Goal: Transaction & Acquisition: Obtain resource

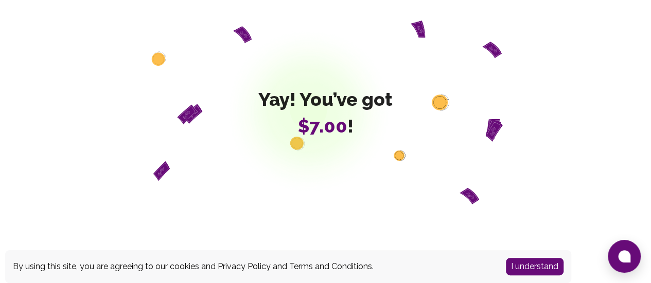
click at [524, 265] on button "I understand" at bounding box center [535, 266] width 58 height 17
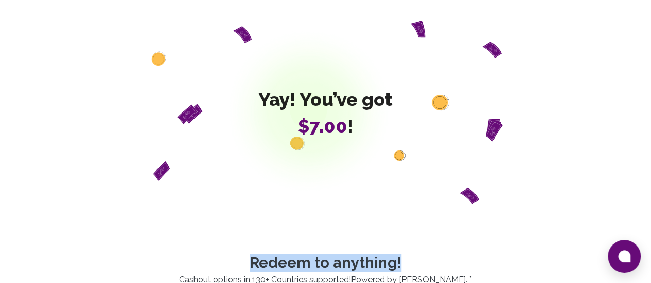
drag, startPoint x: 524, startPoint y: 265, endPoint x: 564, endPoint y: 106, distance: 163.9
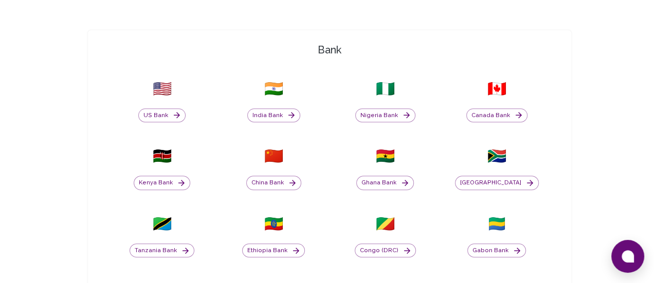
scroll to position [292, 0]
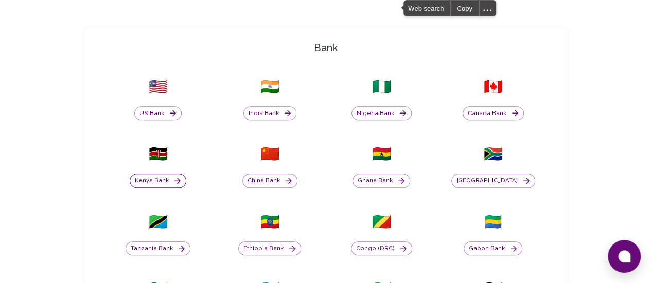
click at [186, 174] on button "Kenya Bank" at bounding box center [158, 181] width 57 height 14
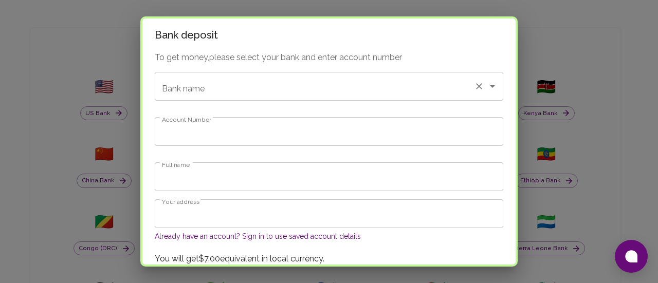
click at [316, 99] on div "Bank name" at bounding box center [329, 86] width 349 height 29
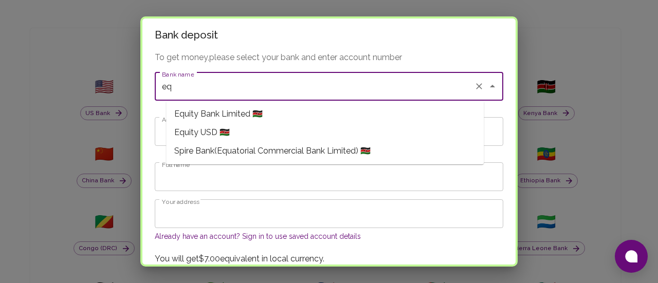
click at [218, 117] on span "Equity Bank Limited 🇰🇪" at bounding box center [218, 114] width 88 height 12
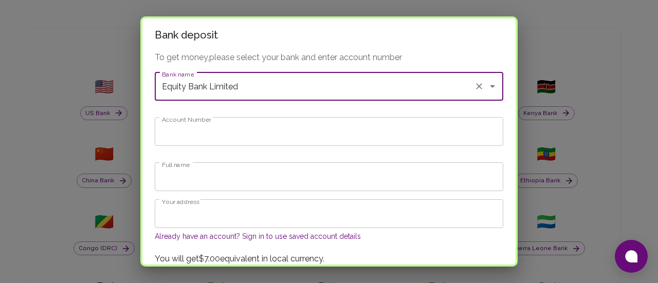
type input "Equity Bank Limited"
click at [231, 150] on div "To get money, please select your bank and enter account number Bank name Equity…" at bounding box center [328, 163] width 373 height 224
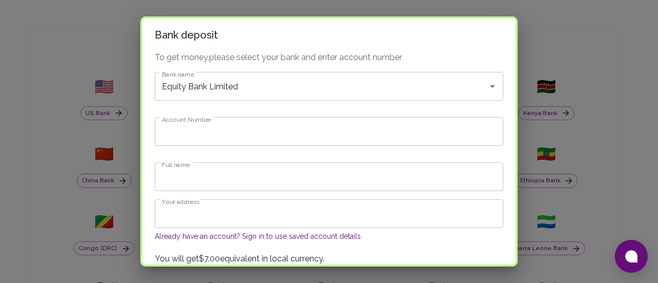
click at [222, 135] on input "Account Number" at bounding box center [329, 131] width 349 height 29
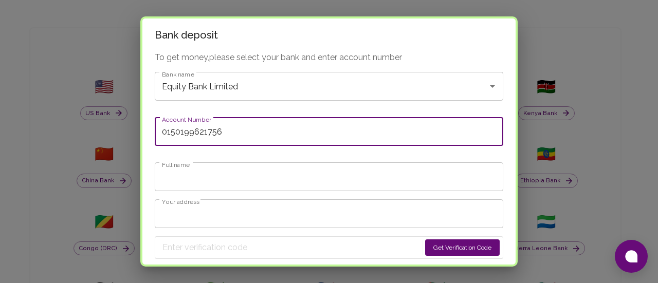
type input "0150199621756"
click at [250, 176] on input "Full name" at bounding box center [329, 177] width 349 height 29
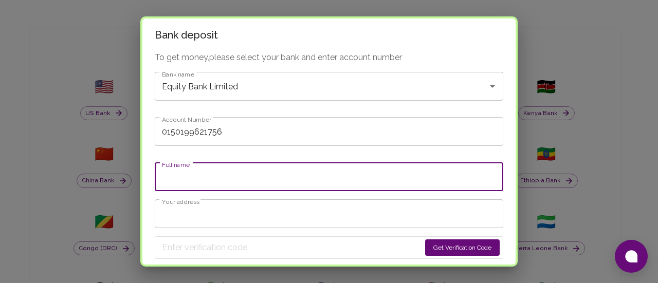
type input "Maxwell Njoroge"
click at [218, 209] on input "Your address" at bounding box center [329, 214] width 349 height 29
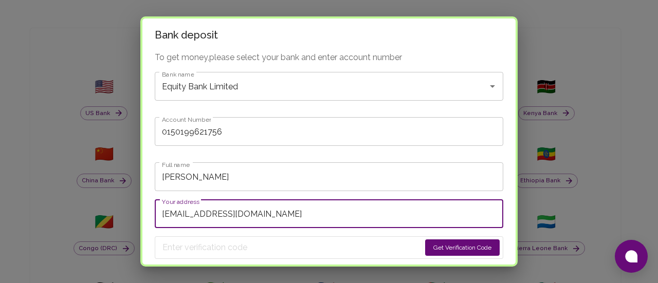
type input "njorogekinyari88@gmail.com"
click at [296, 181] on input "Maxwell Njoroge" at bounding box center [329, 177] width 349 height 29
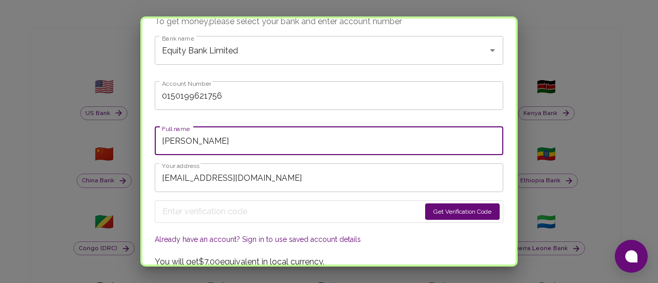
scroll to position [47, 0]
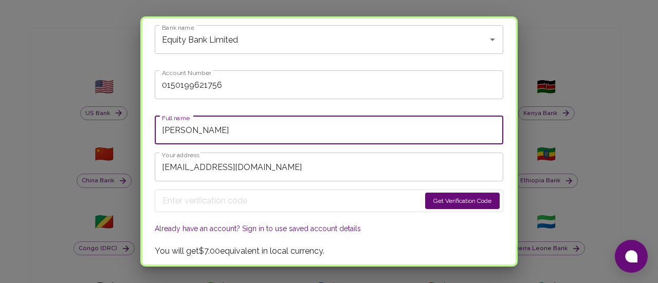
click at [447, 196] on button "Get Verification Code" at bounding box center [462, 201] width 75 height 16
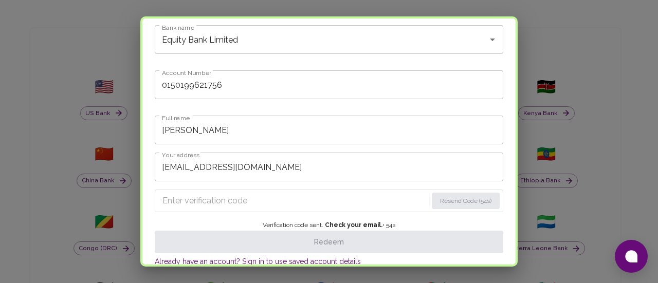
click at [263, 206] on input "Enter verification code" at bounding box center [295, 201] width 265 height 16
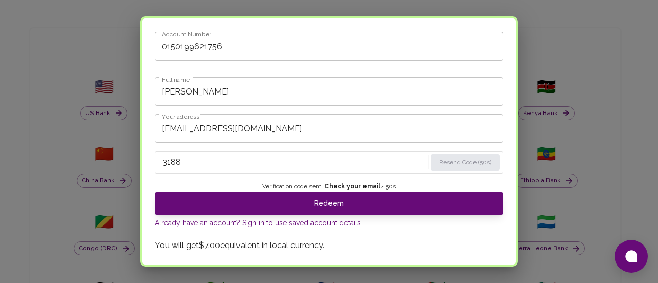
scroll to position [109, 0]
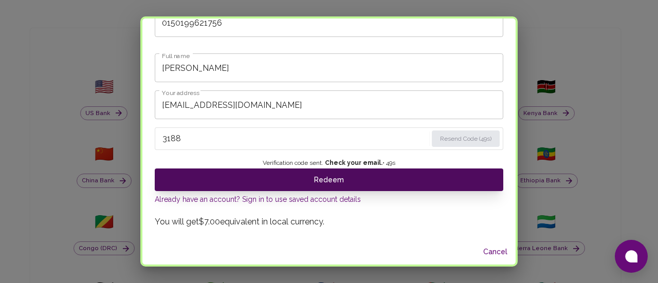
type input "3188"
click at [325, 173] on button "Redeem" at bounding box center [329, 180] width 349 height 23
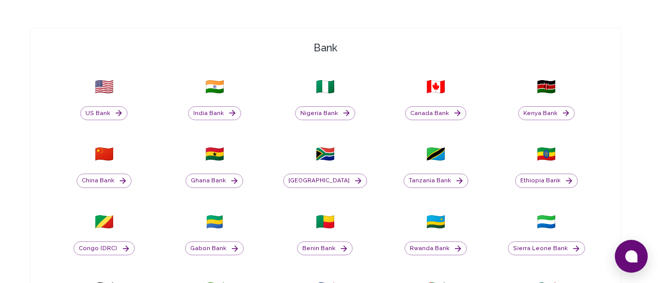
scroll to position [0, 0]
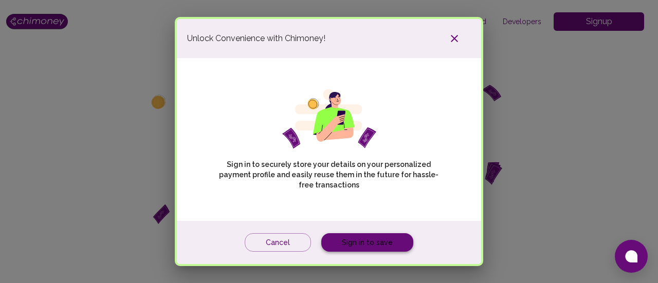
click at [359, 243] on link "Sign in to save" at bounding box center [367, 242] width 92 height 19
